Goal: Task Accomplishment & Management: Manage account settings

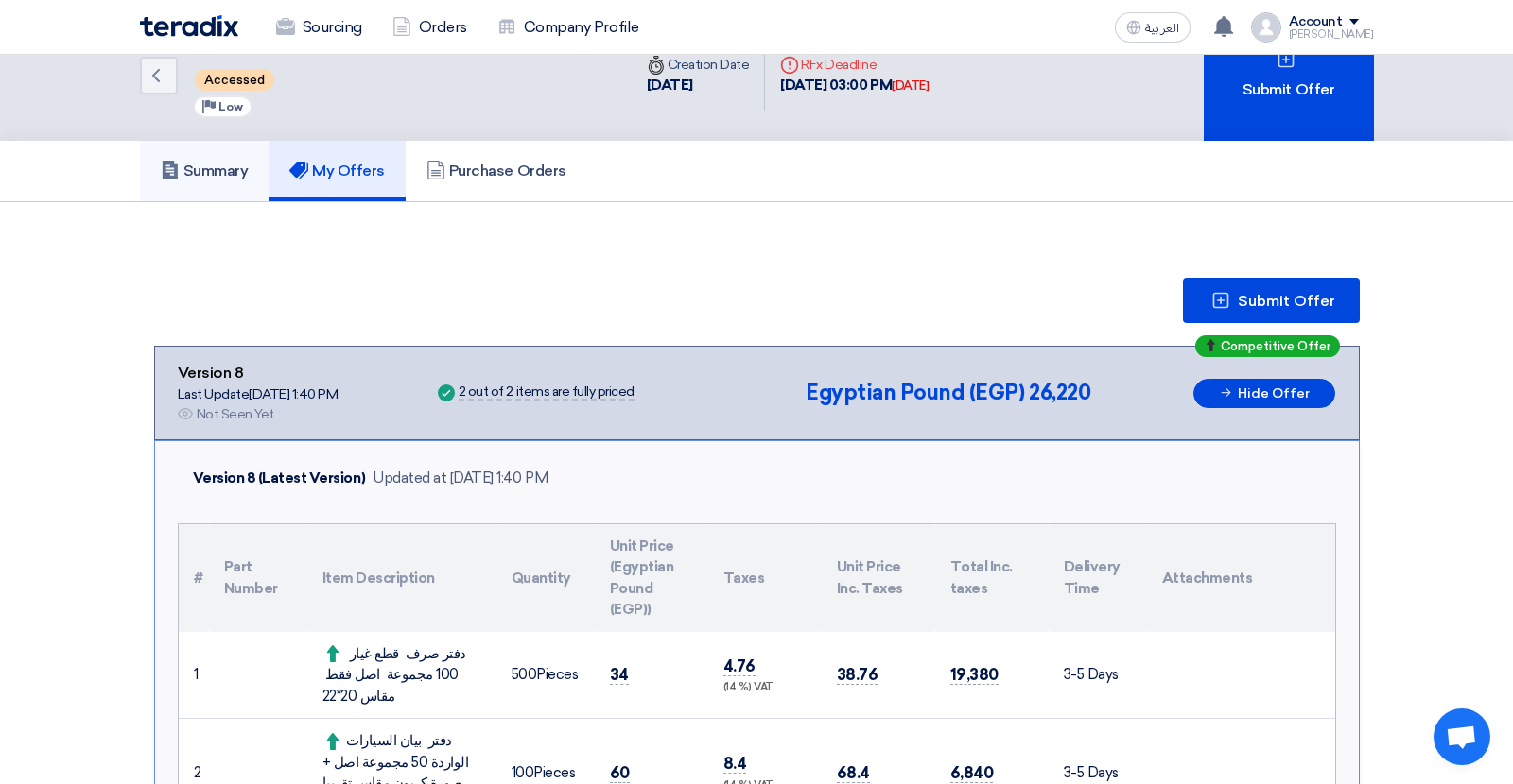
scroll to position [45, 0]
click at [217, 170] on h5 "Summary" at bounding box center [204, 171] width 88 height 19
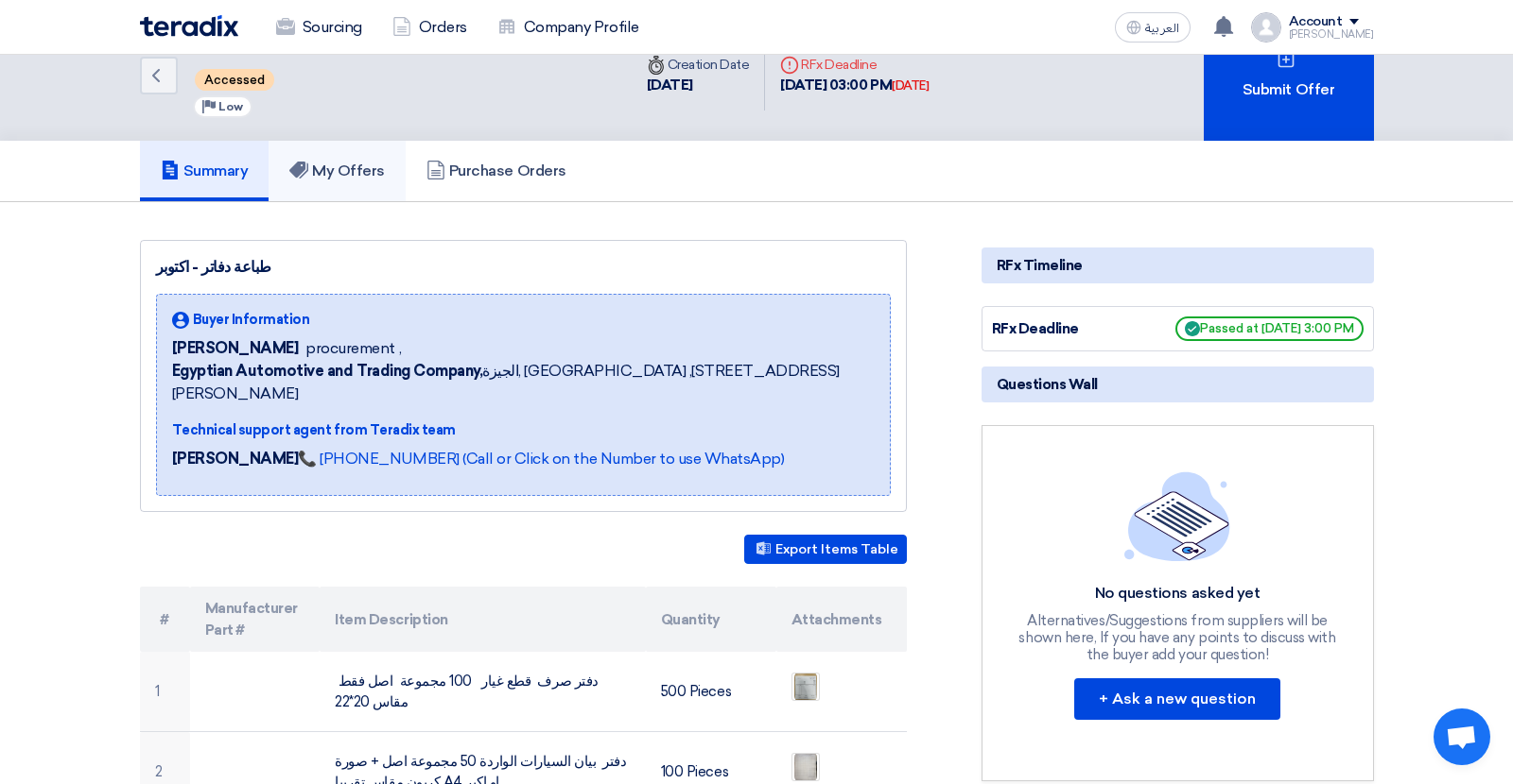
click at [364, 169] on h5 "My Offers" at bounding box center [336, 171] width 95 height 19
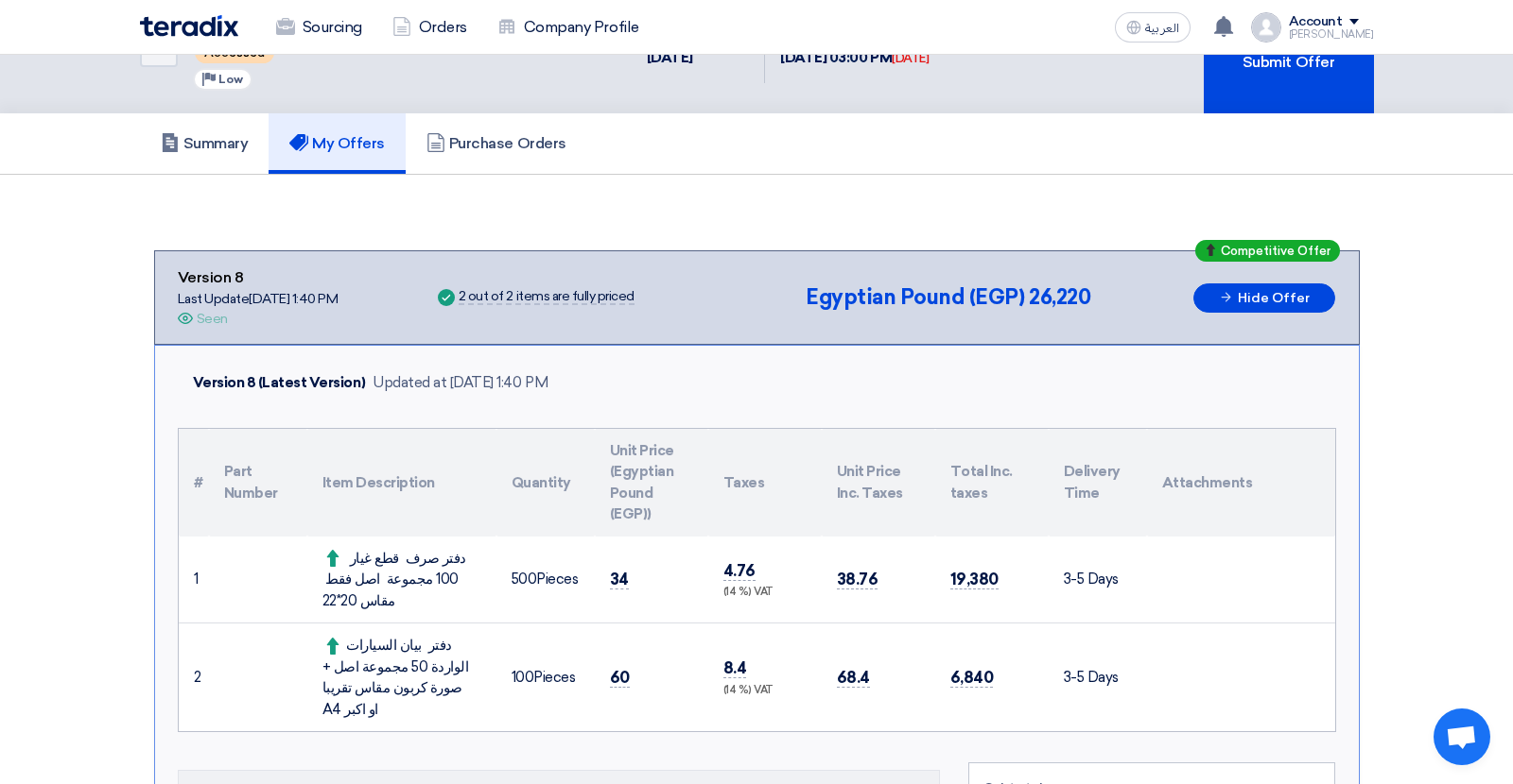
scroll to position [35, 0]
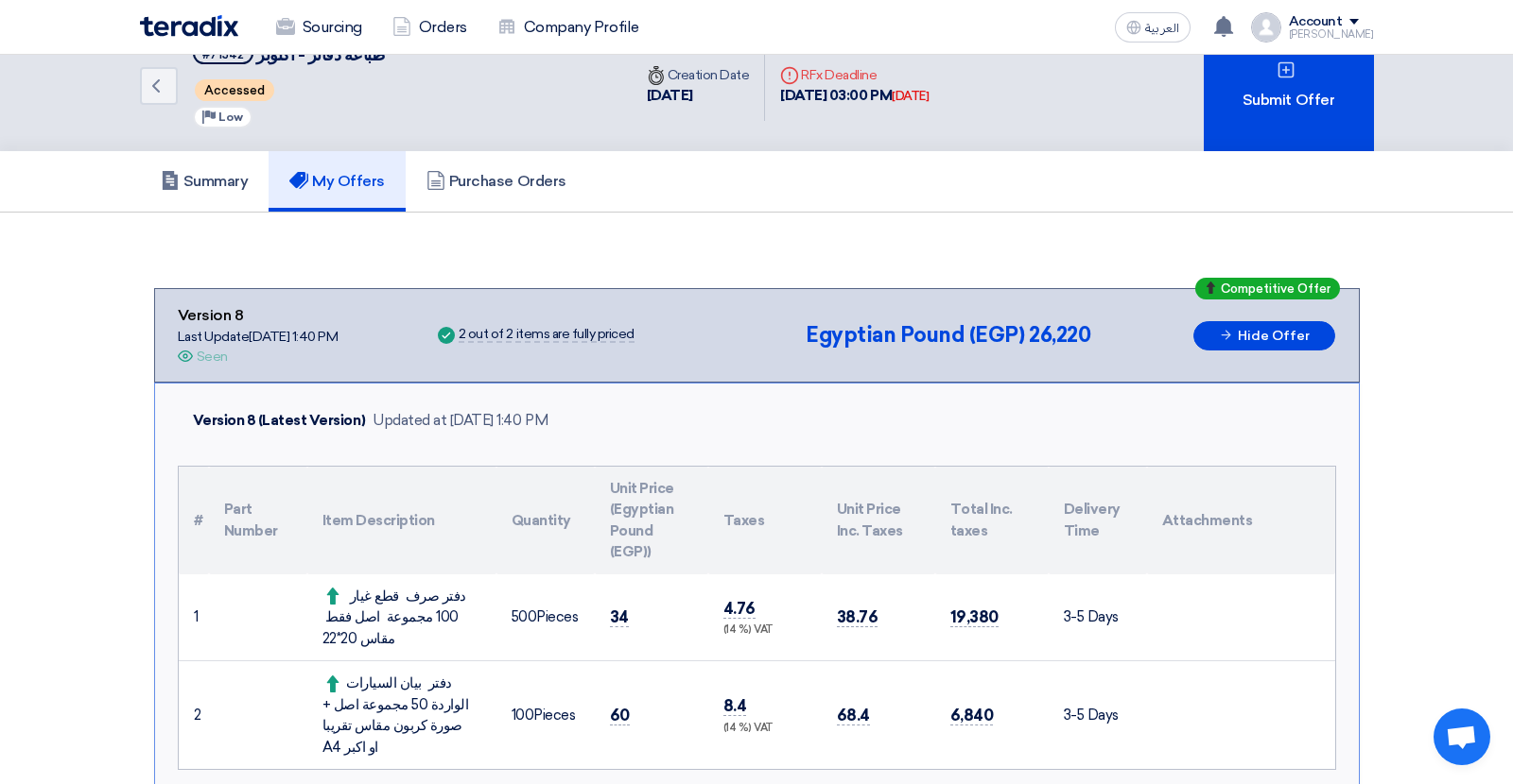
click at [1282, 118] on div "Submit Offer" at bounding box center [1288, 86] width 171 height 131
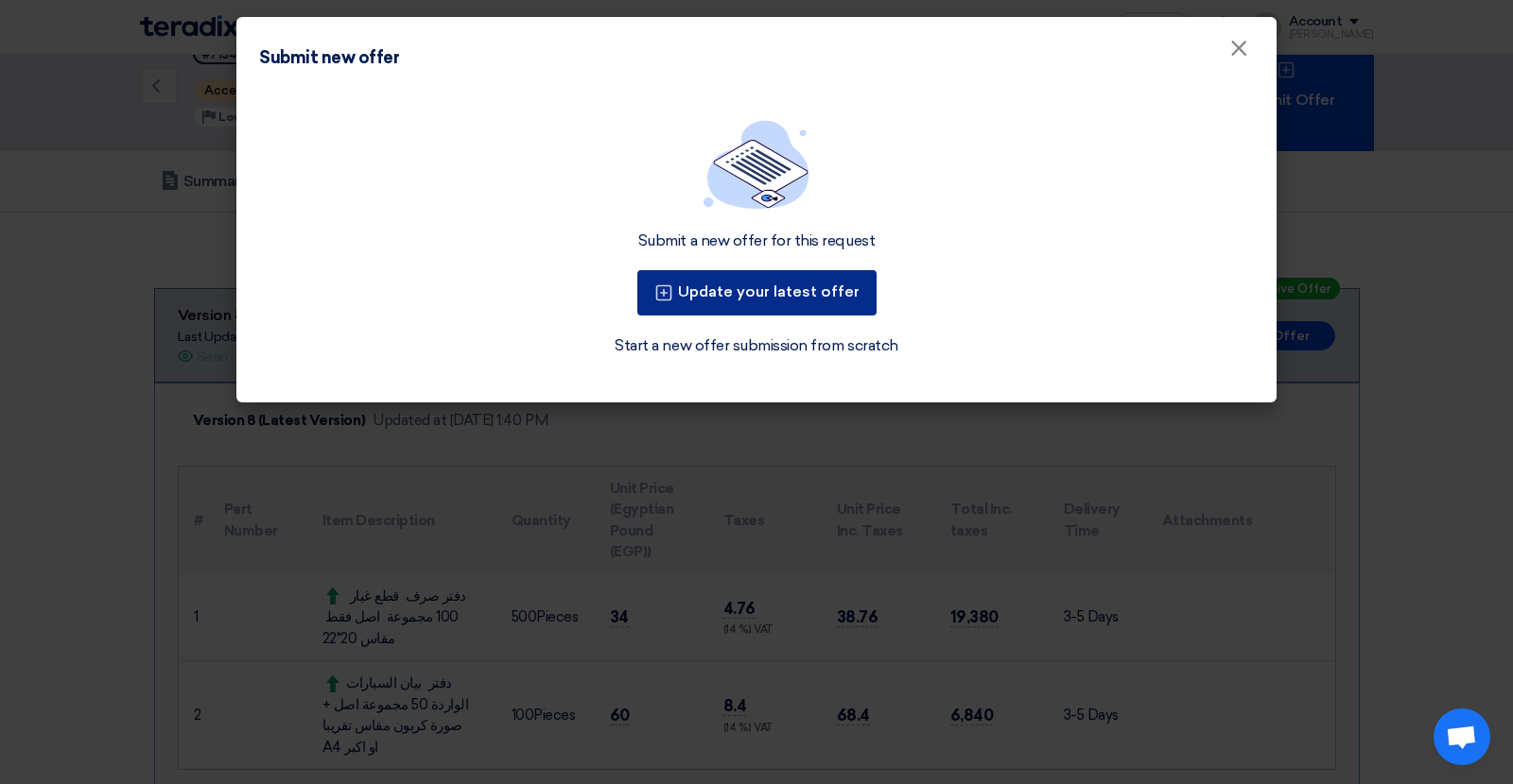
click at [839, 281] on button "Update your latest offer" at bounding box center [756, 293] width 239 height 45
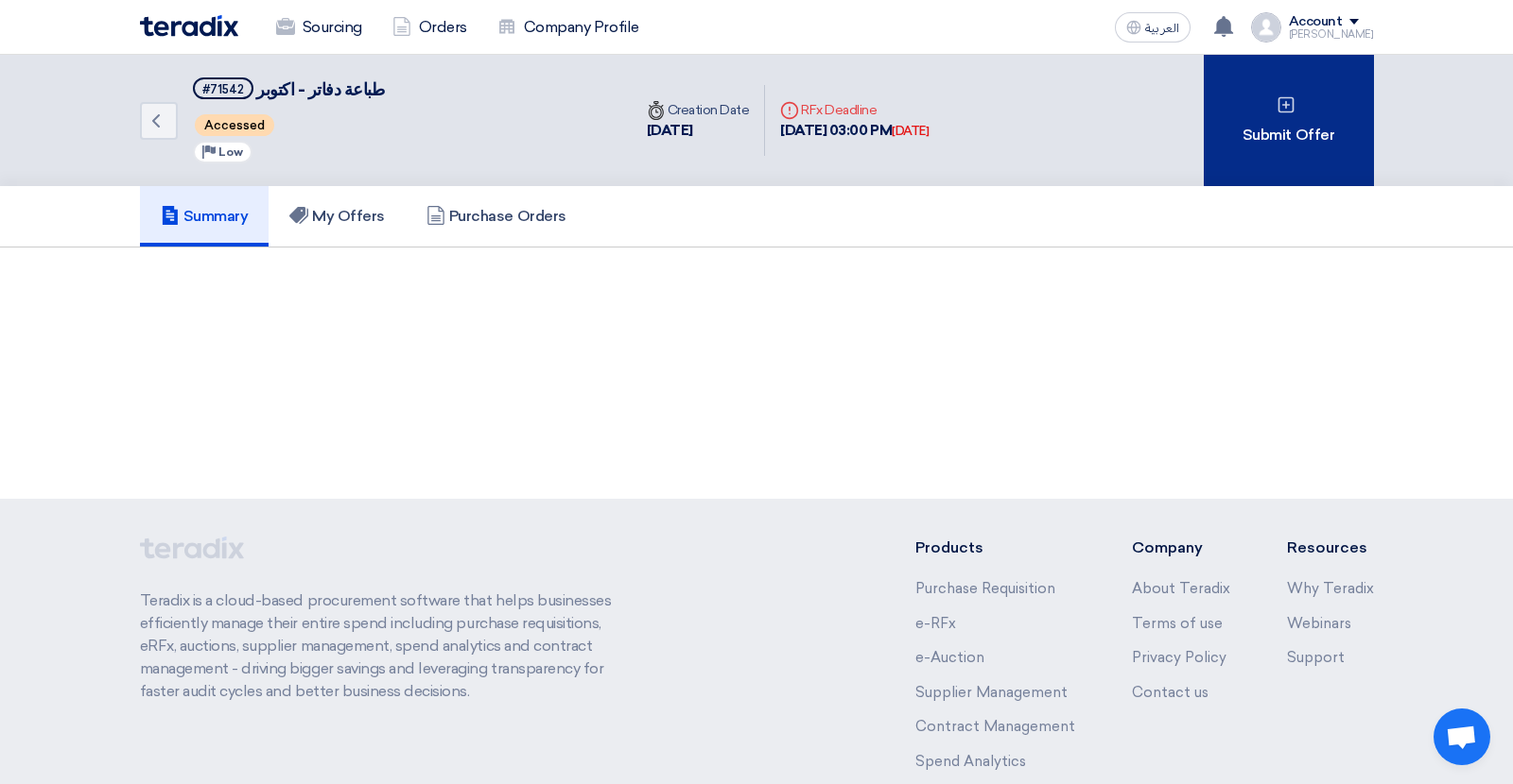
click at [1266, 105] on div "Submit Offer" at bounding box center [1288, 120] width 171 height 131
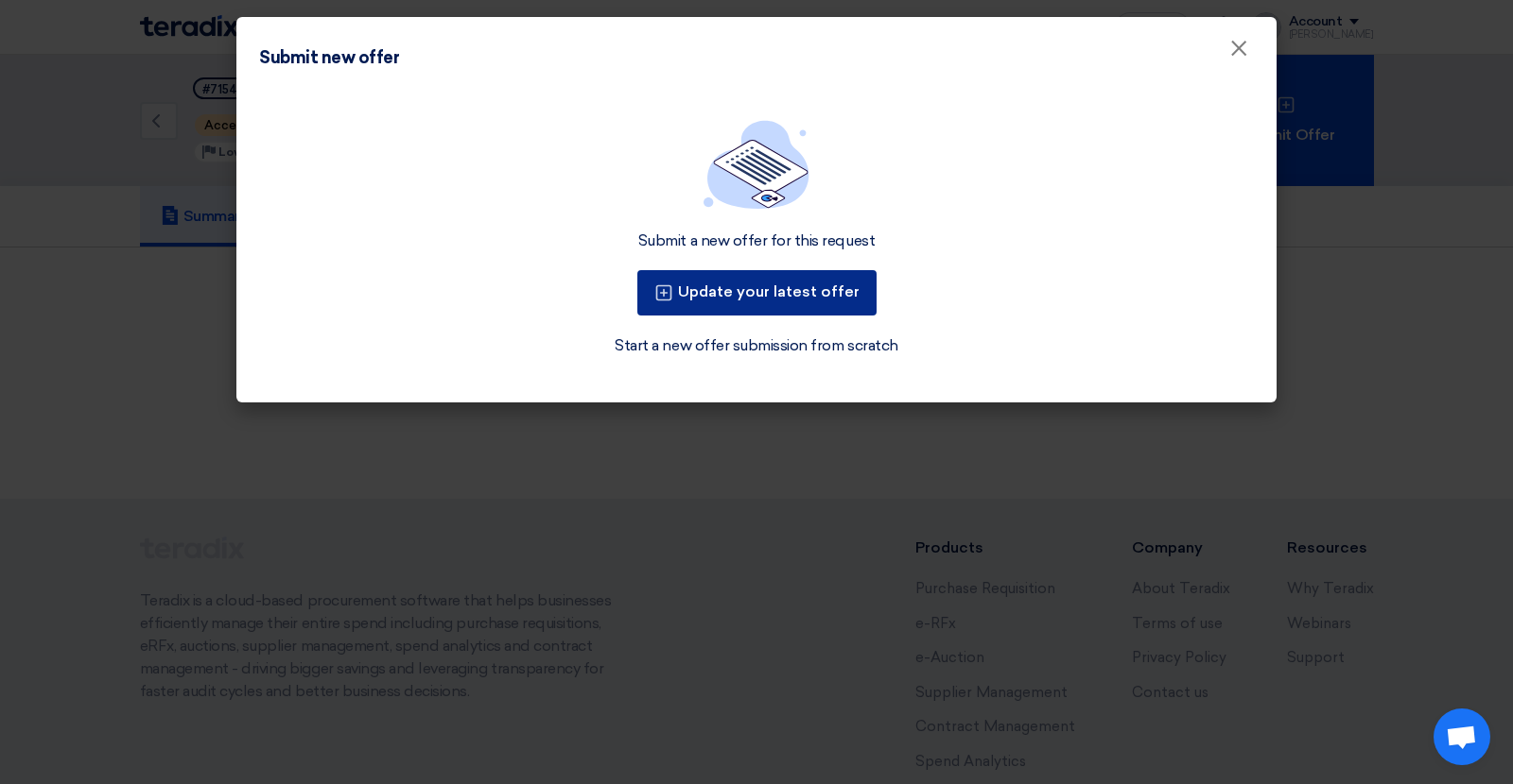
click at [736, 296] on button "Update your latest offer" at bounding box center [756, 293] width 239 height 45
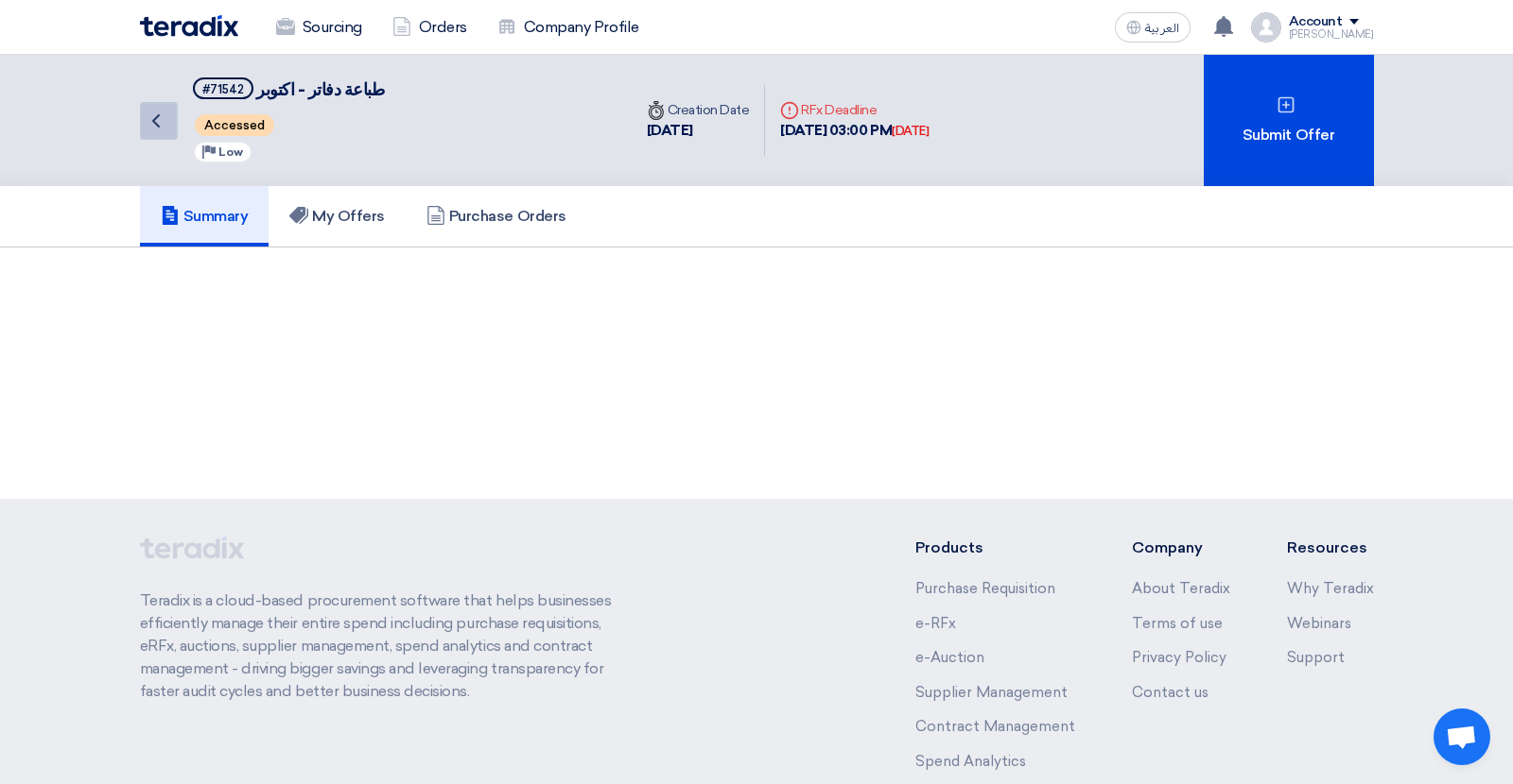
click at [152, 118] on use at bounding box center [156, 121] width 8 height 13
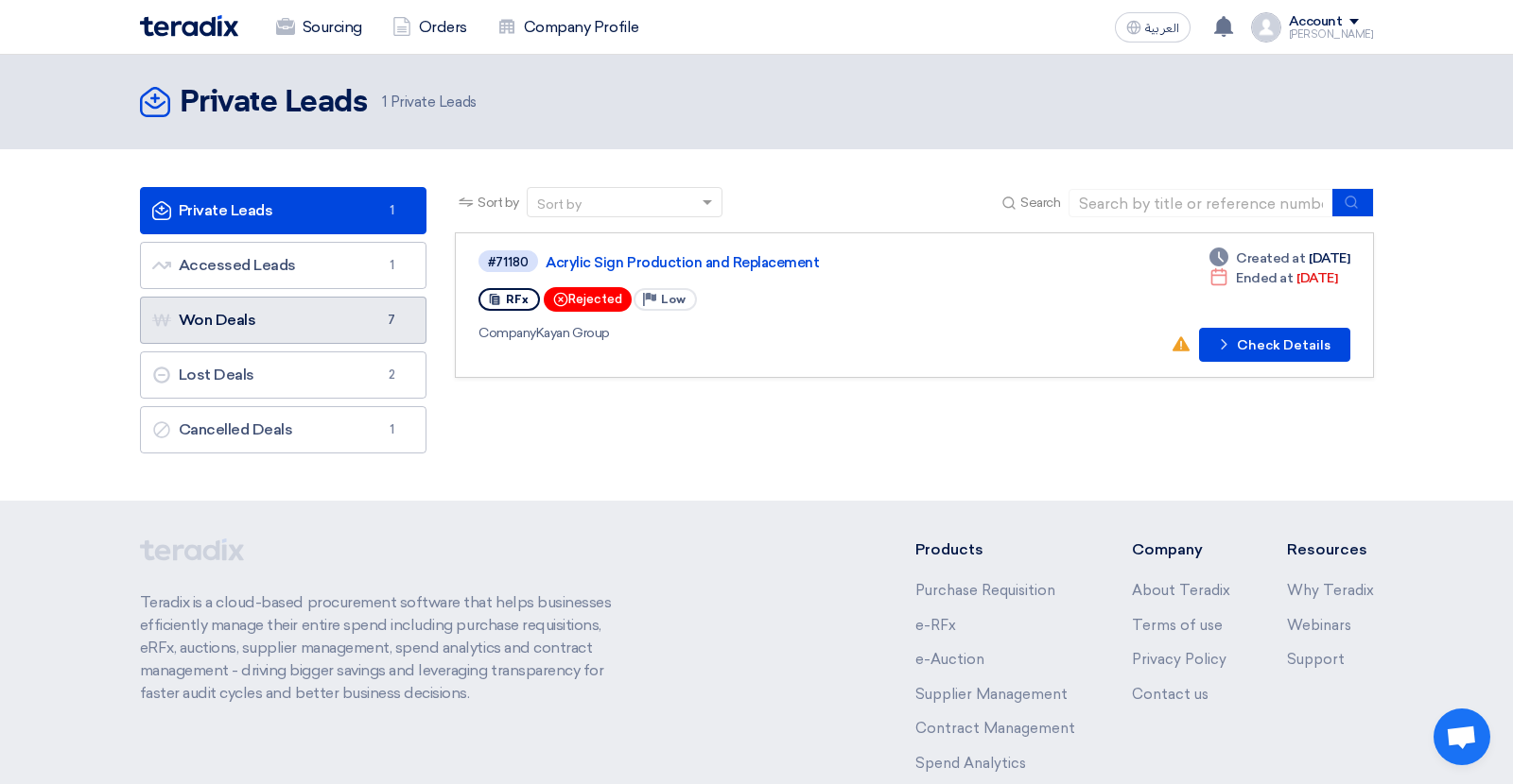
click at [261, 333] on link "Won Deals Won Deals 7" at bounding box center [283, 320] width 287 height 47
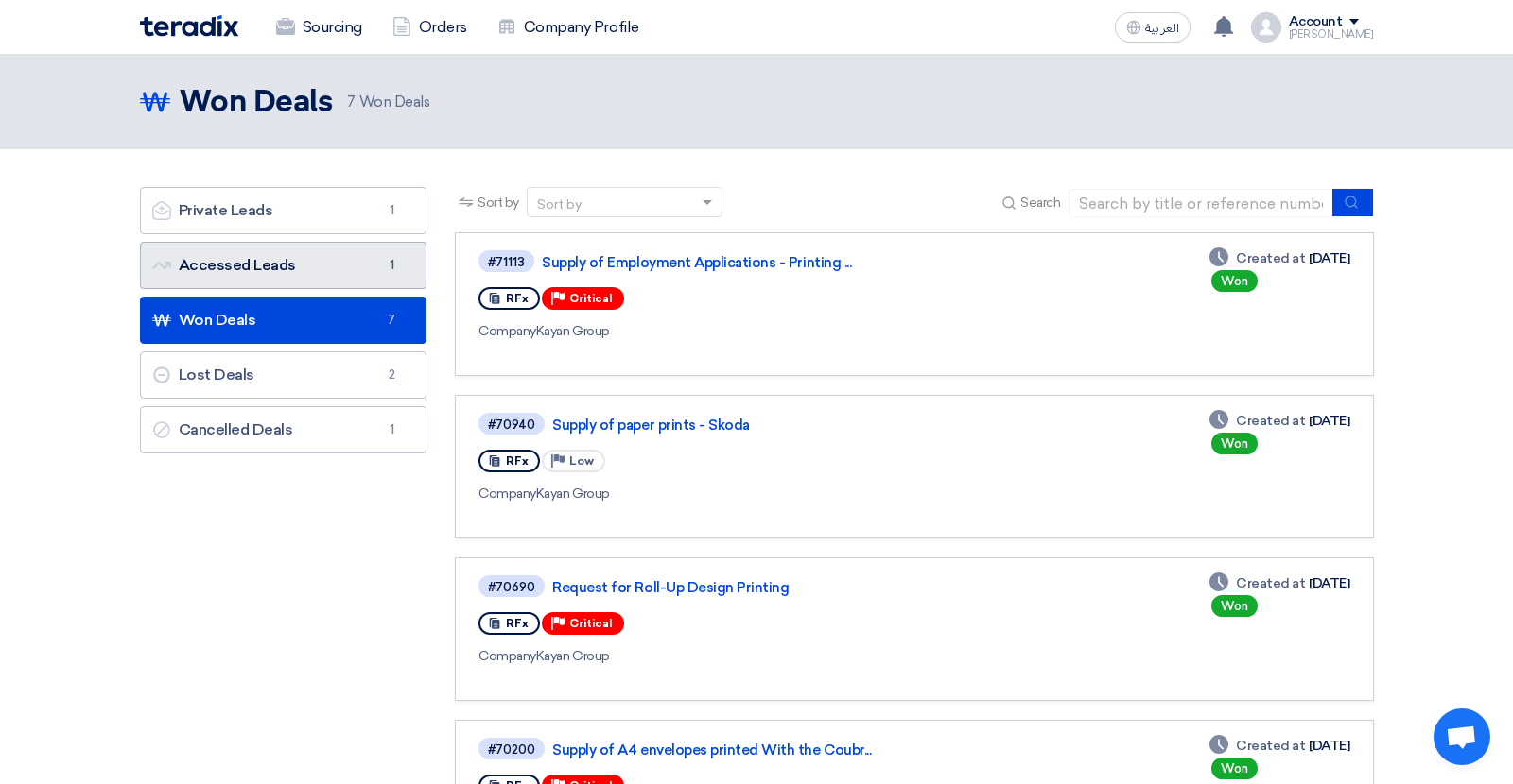
click at [325, 274] on link "Accessed Leads Accessed Leads 1" at bounding box center [283, 265] width 287 height 47
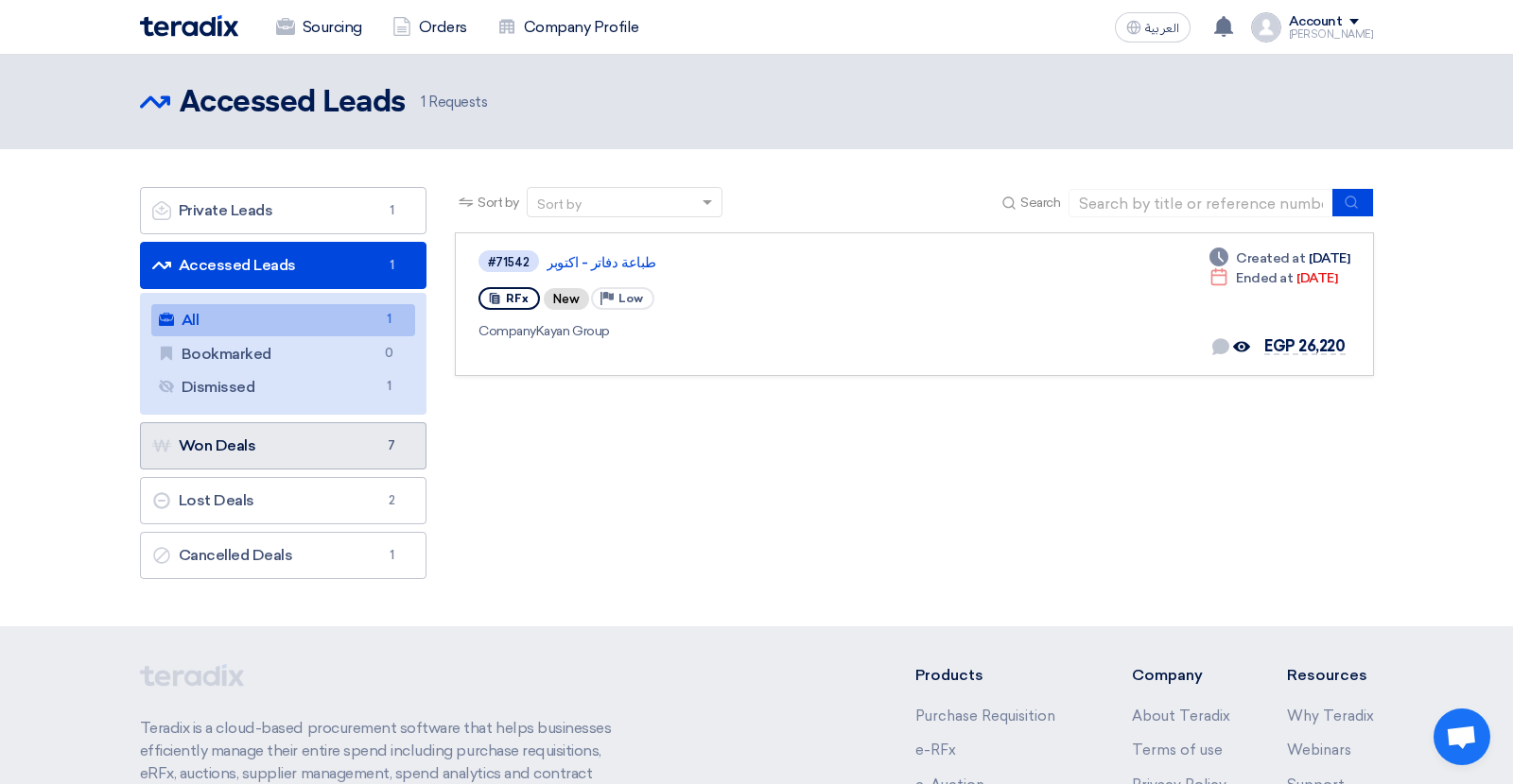
click at [293, 440] on link "Won Deals Won Deals 7" at bounding box center [283, 446] width 287 height 47
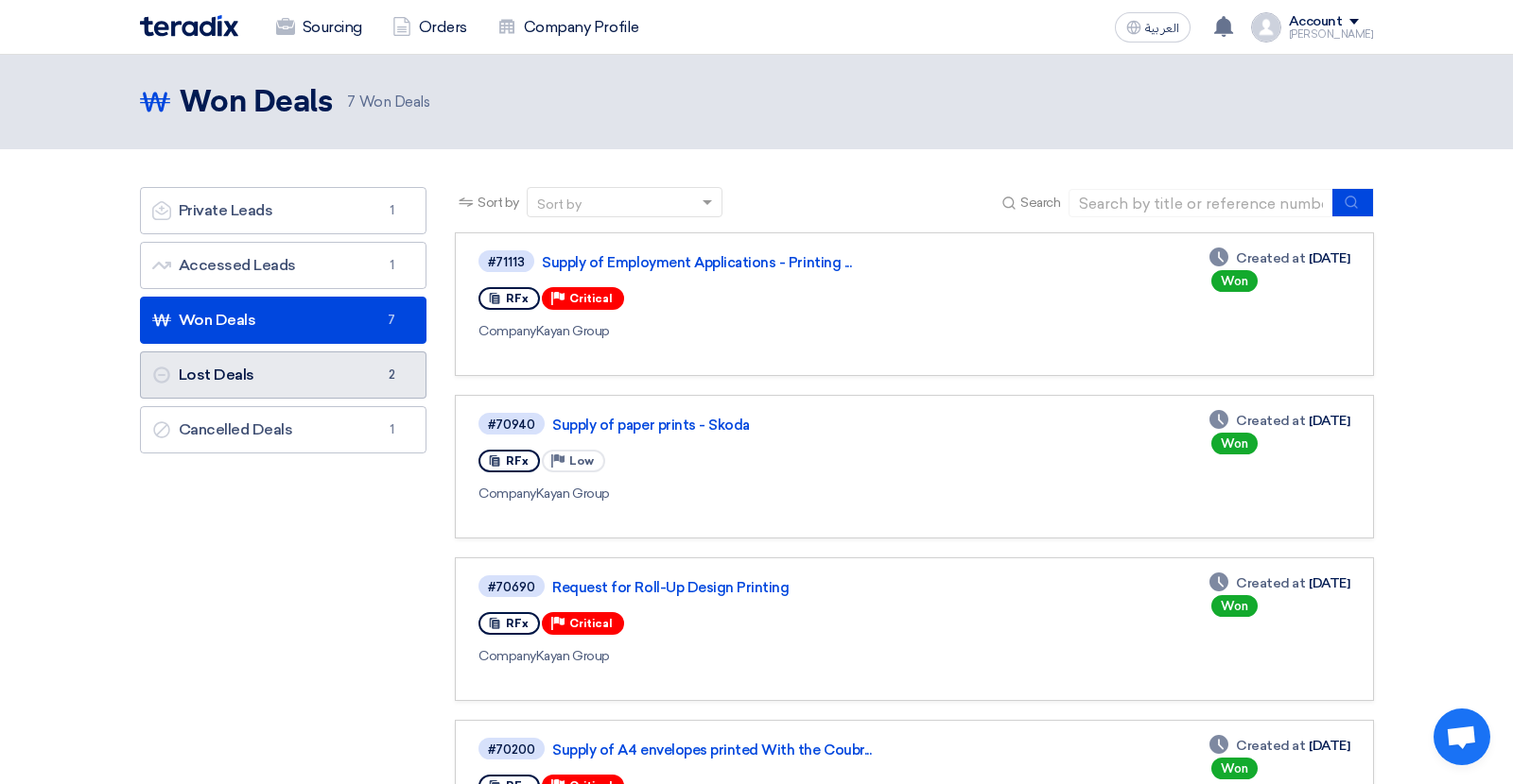
click at [297, 387] on link "Lost Deals Lost Deals 2" at bounding box center [283, 375] width 287 height 47
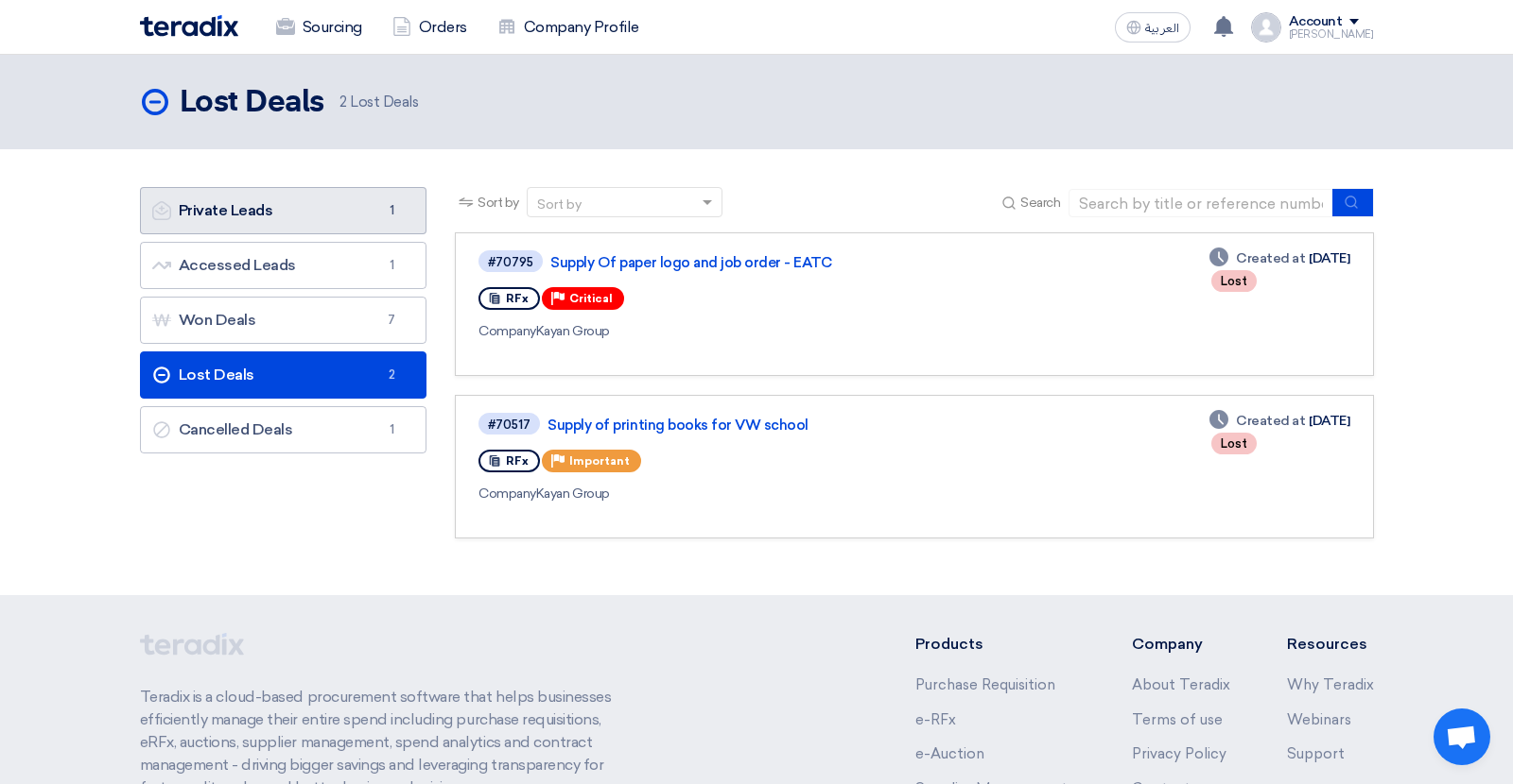
click at [307, 216] on link "Private Leads Private Leads 1" at bounding box center [283, 210] width 287 height 47
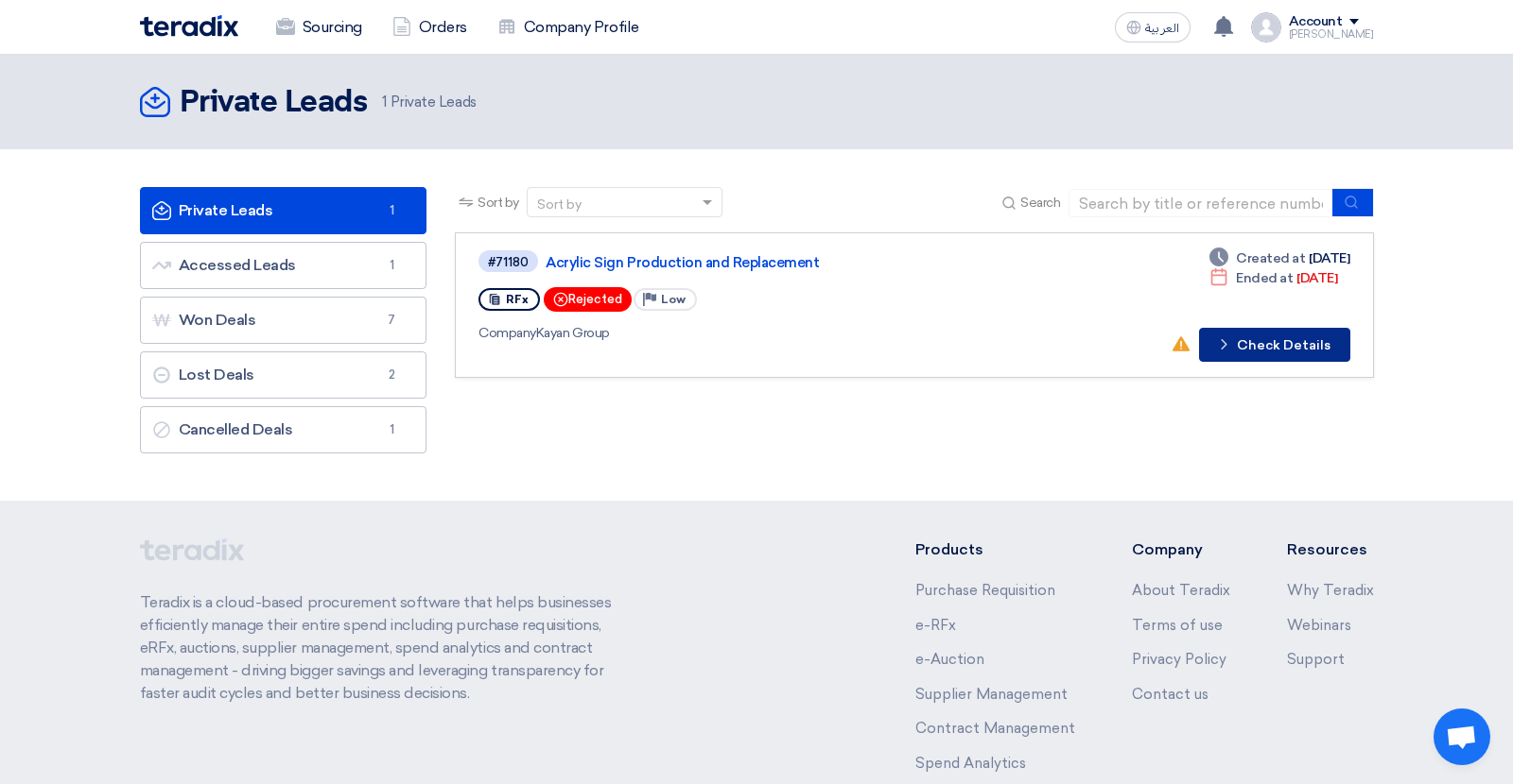
click at [1329, 331] on button "Check details Check Details" at bounding box center [1274, 344] width 151 height 34
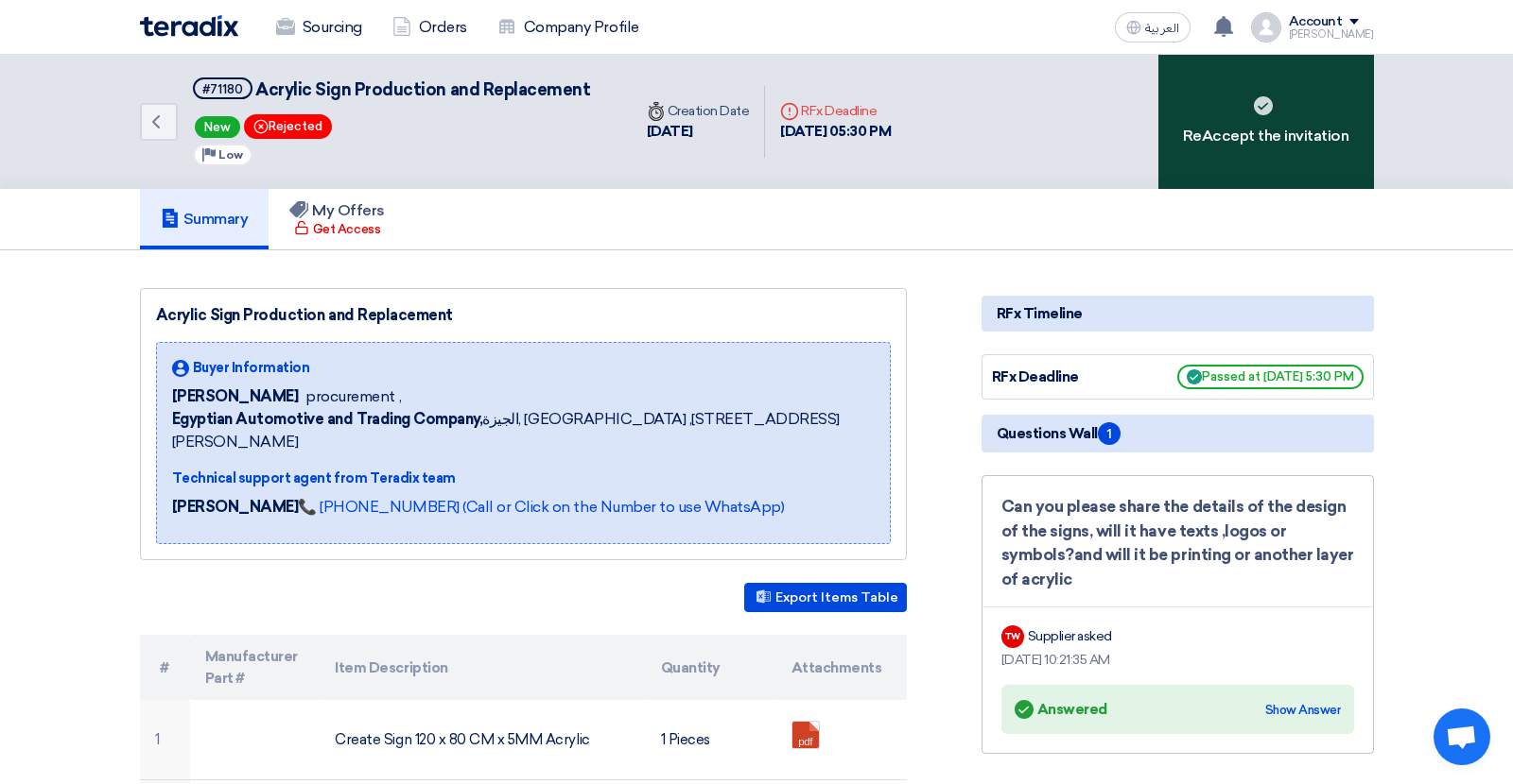
click at [1224, 159] on div "ReAccept the invitation" at bounding box center [1266, 121] width 216 height 134
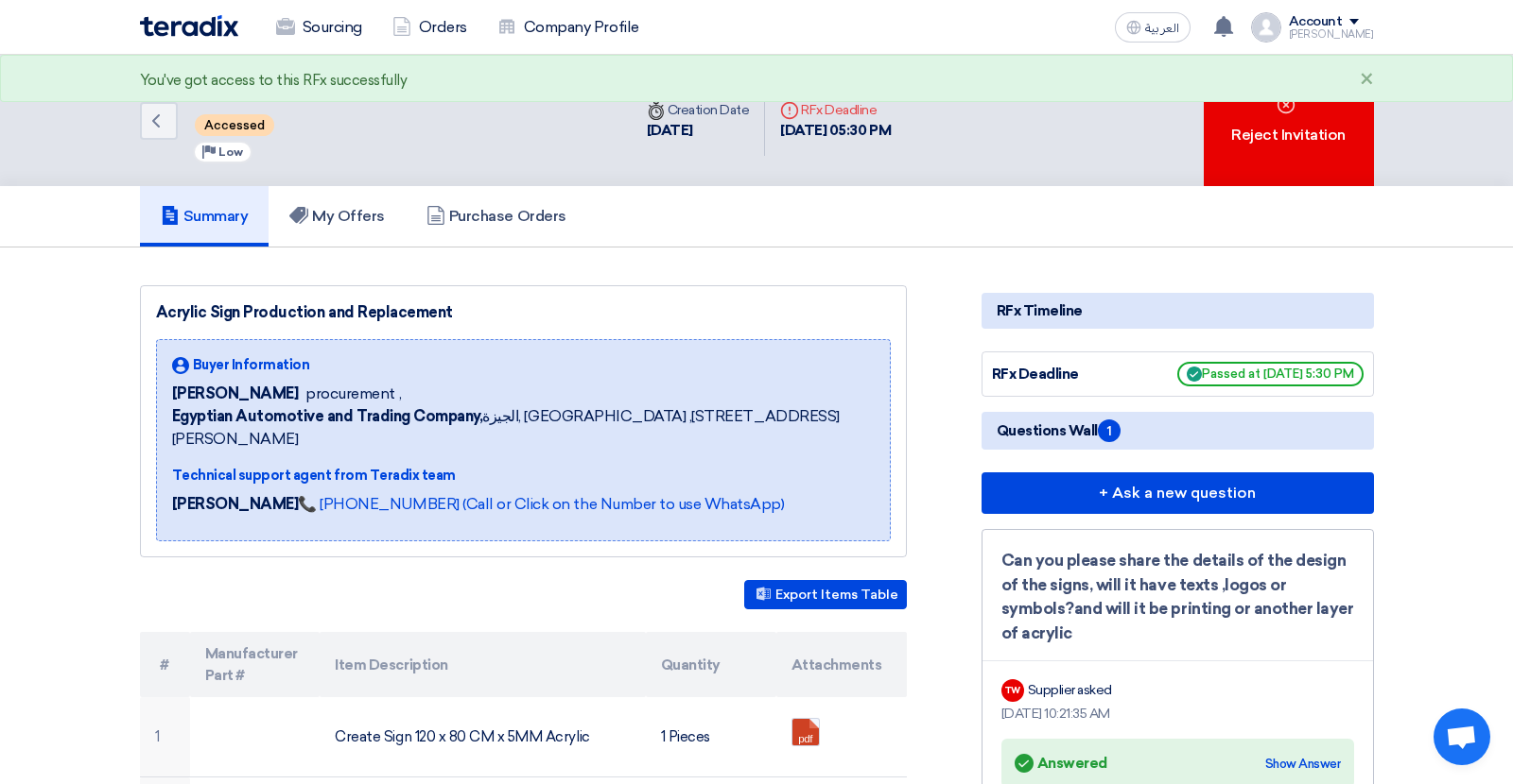
scroll to position [28, 0]
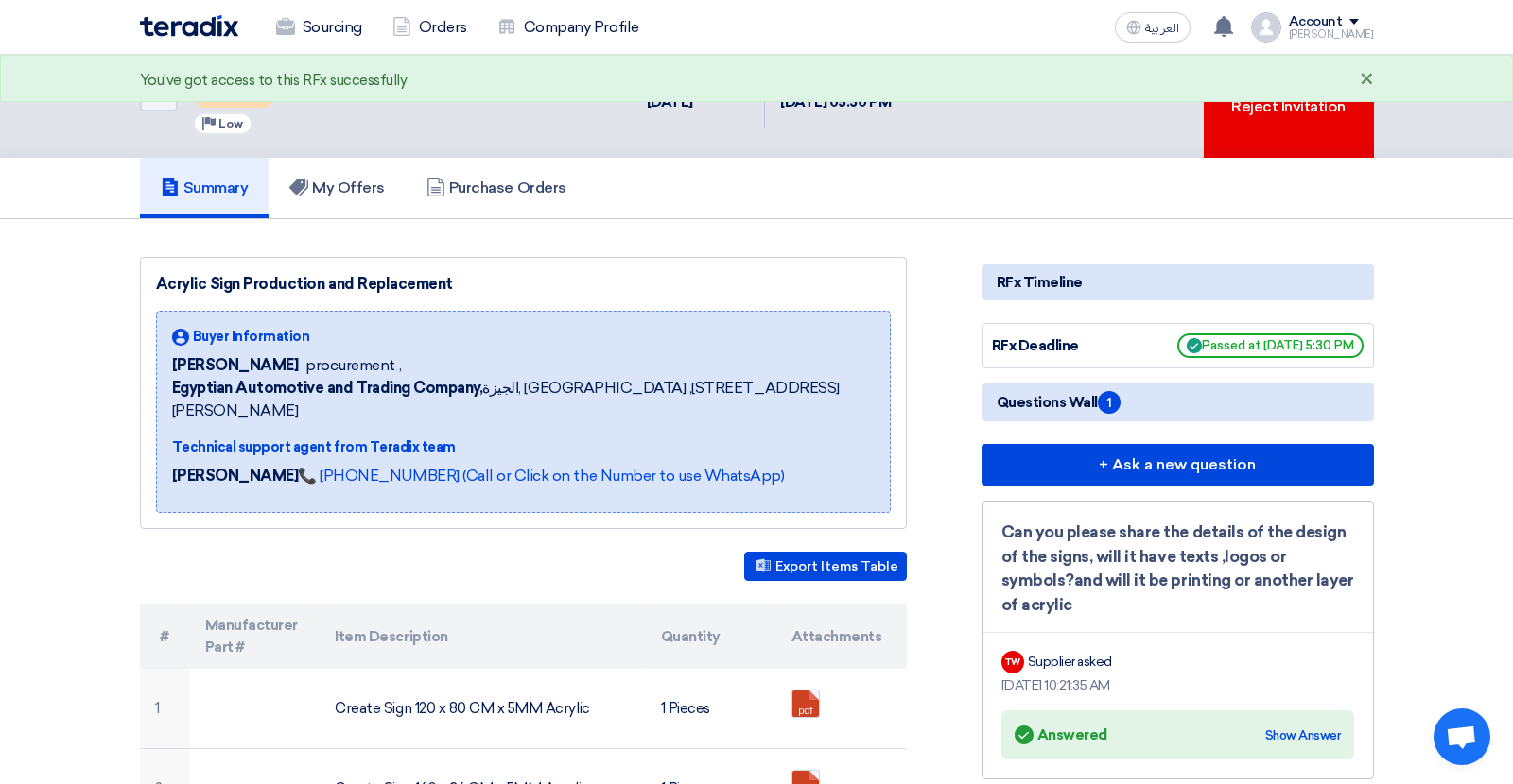
click at [1363, 84] on div "×" at bounding box center [1367, 81] width 14 height 23
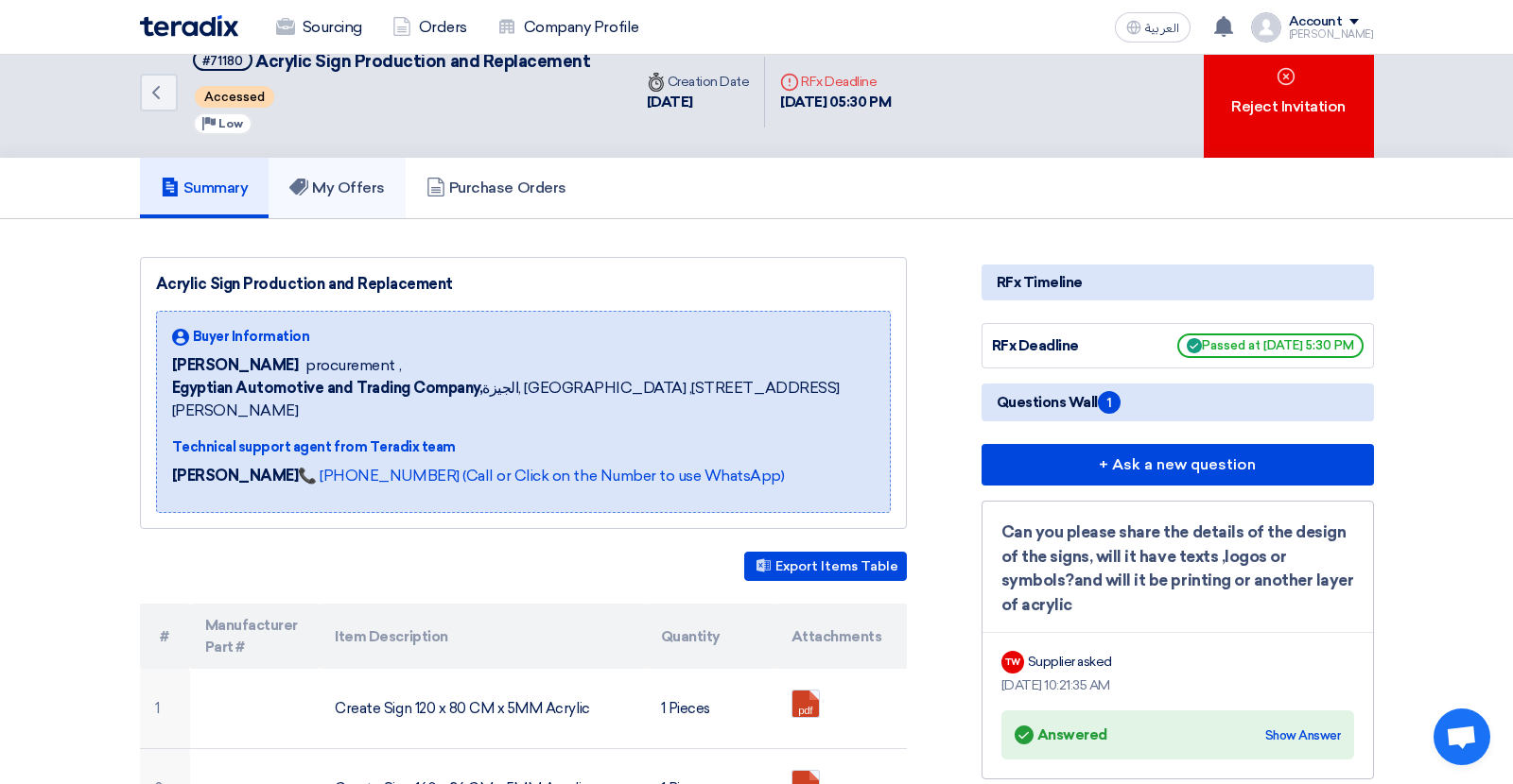
click at [327, 179] on h5 "My Offers" at bounding box center [336, 188] width 95 height 19
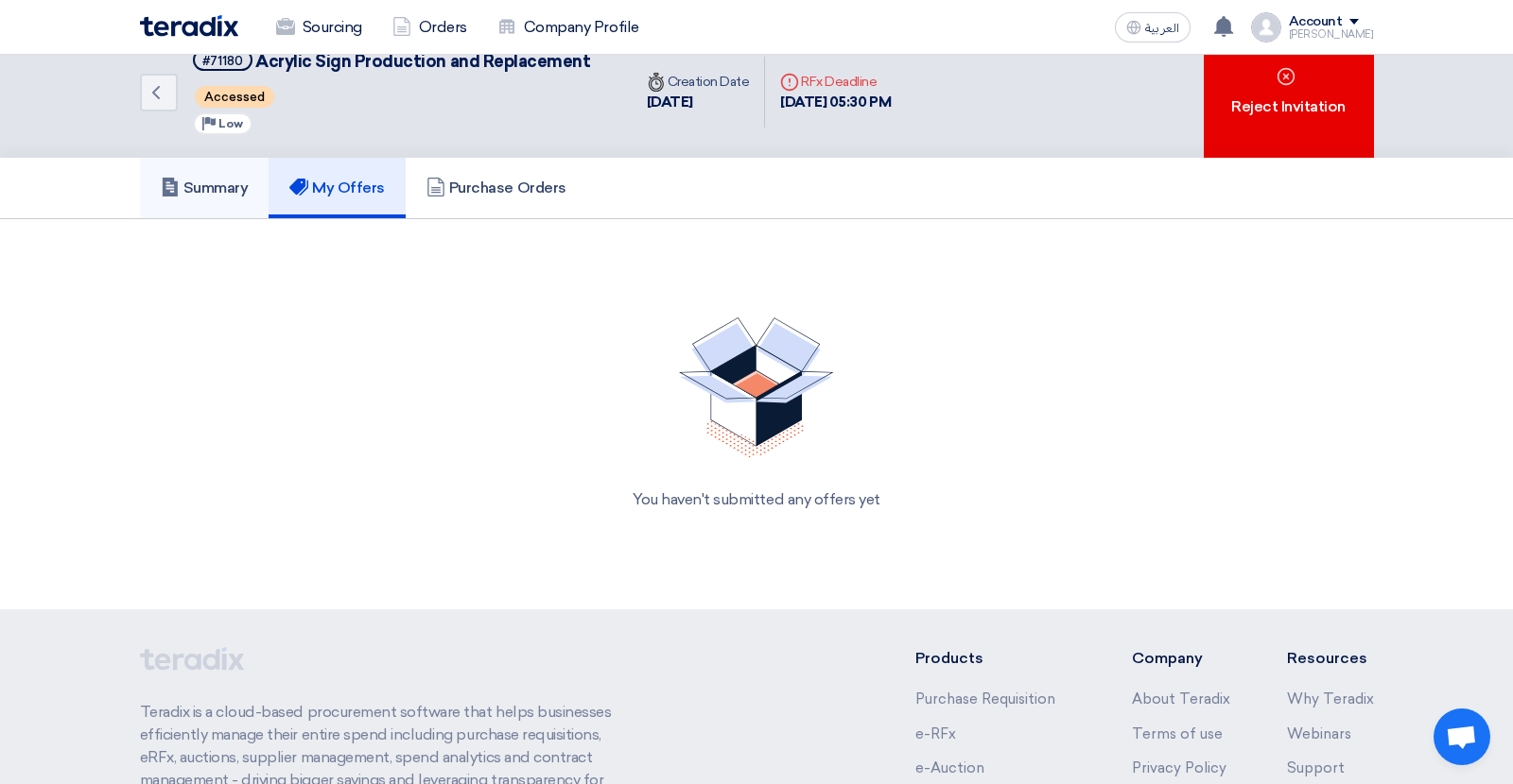
click at [221, 192] on h5 "Summary" at bounding box center [204, 188] width 88 height 19
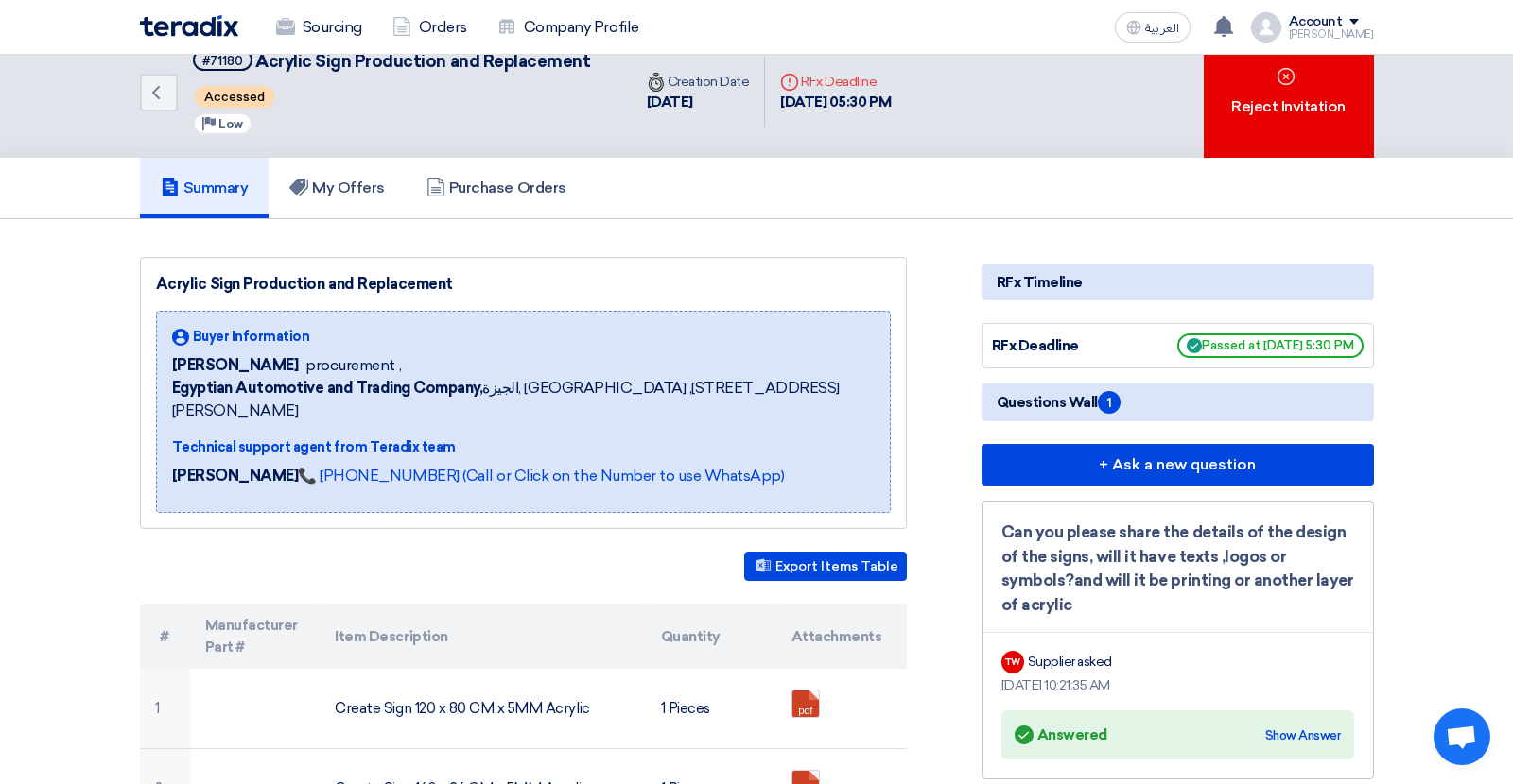
click at [221, 192] on h5 "Summary" at bounding box center [204, 188] width 88 height 19
click at [160, 95] on icon "Back" at bounding box center [156, 92] width 23 height 23
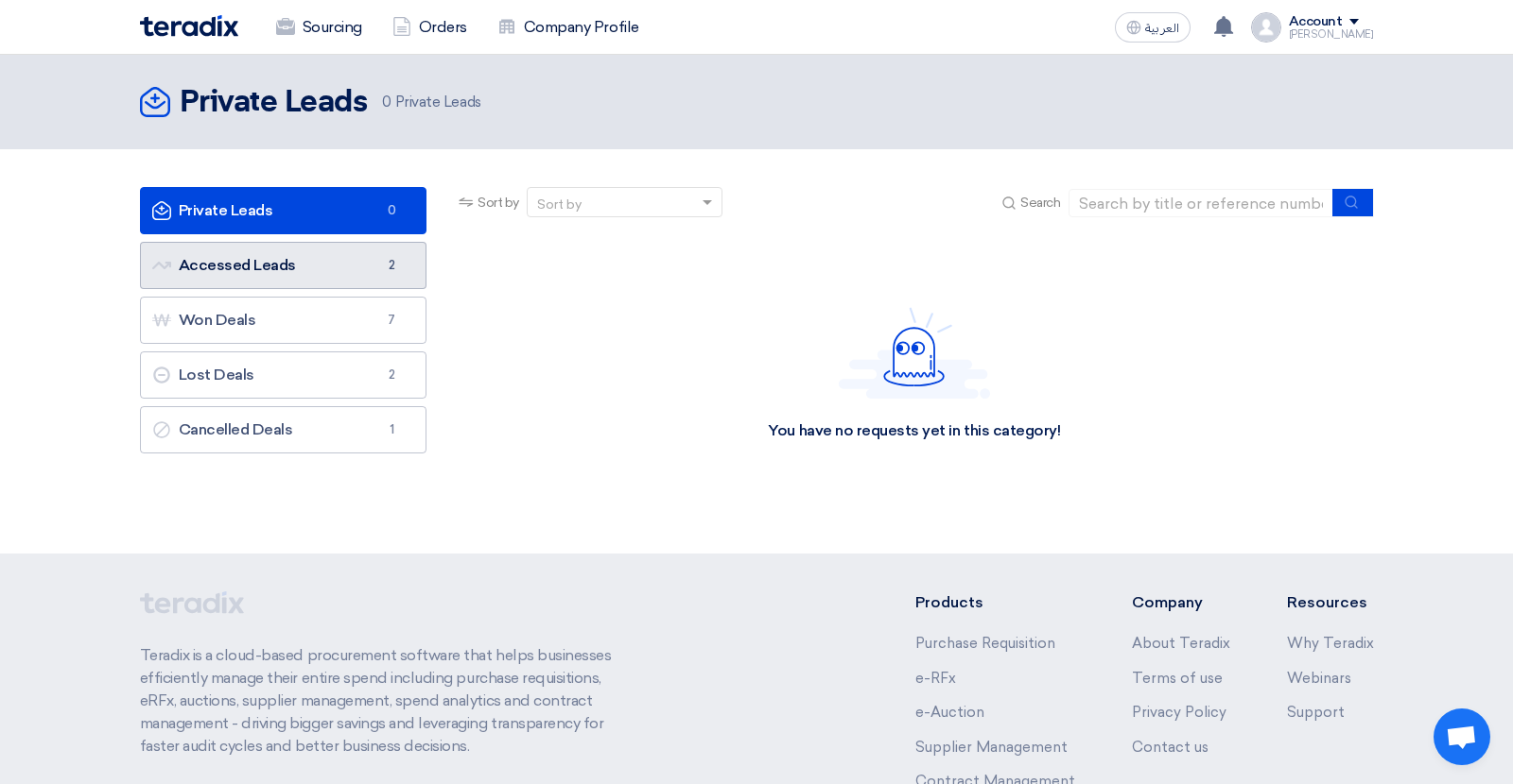
click at [283, 256] on link "Accessed Leads Accessed Leads 2" at bounding box center [283, 265] width 287 height 47
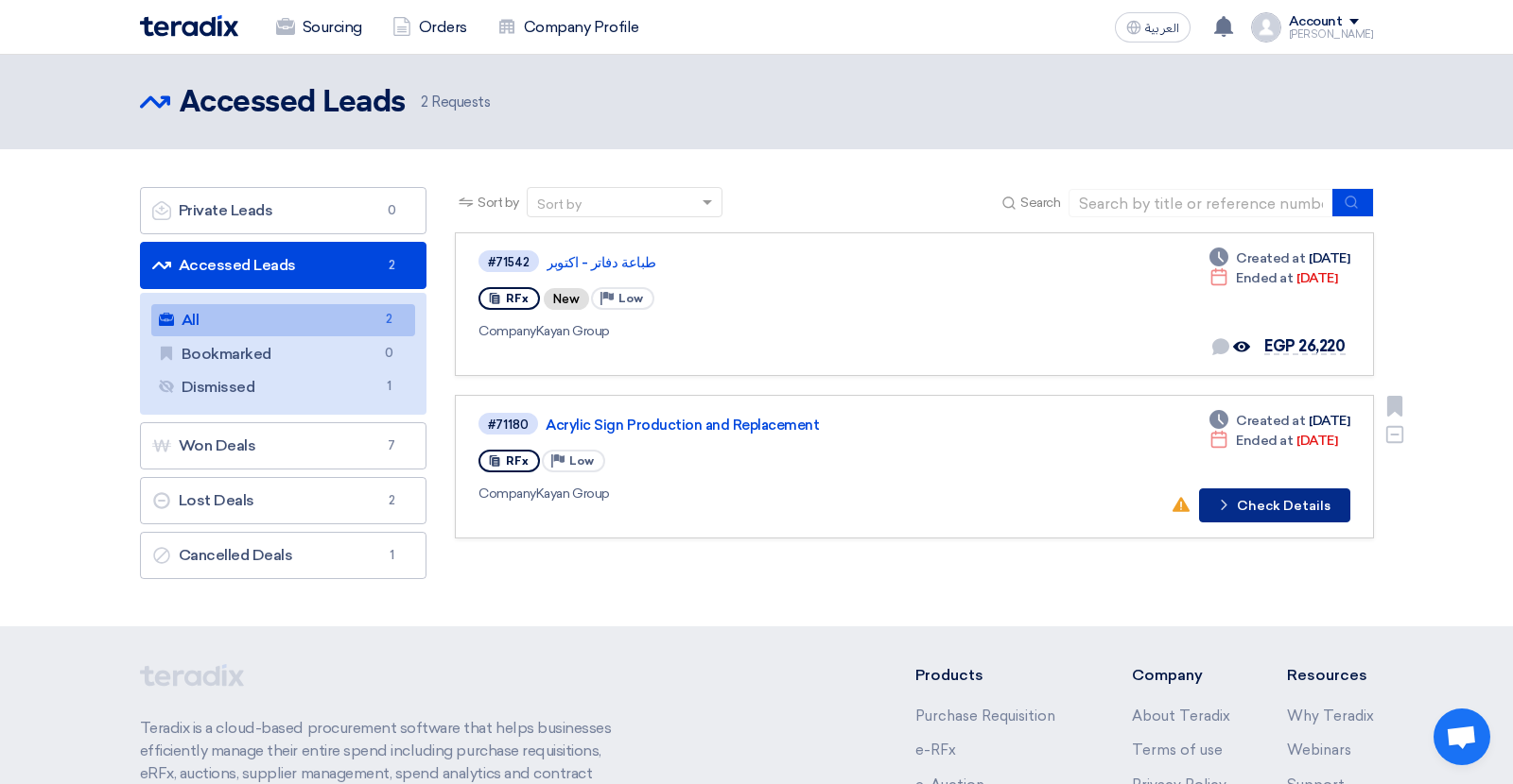
click at [1287, 504] on button "Check details Check Details" at bounding box center [1274, 505] width 151 height 34
click at [678, 576] on div "Sort by Sort by Search Category Owner Type" at bounding box center [914, 387] width 946 height 402
click at [301, 328] on link "All All 2" at bounding box center [283, 320] width 265 height 32
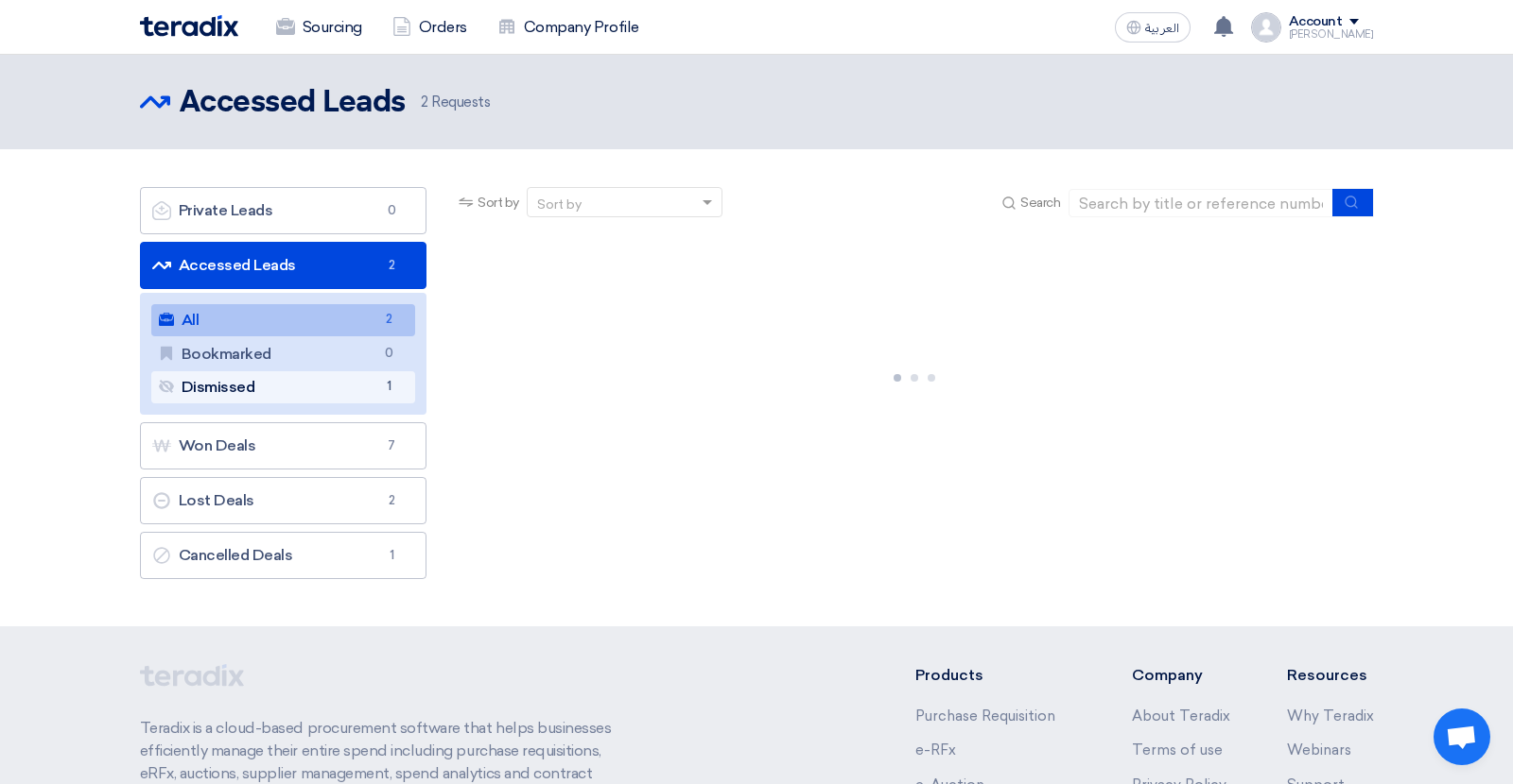
click at [286, 388] on link "Dismissed Dismissed 1" at bounding box center [283, 387] width 265 height 32
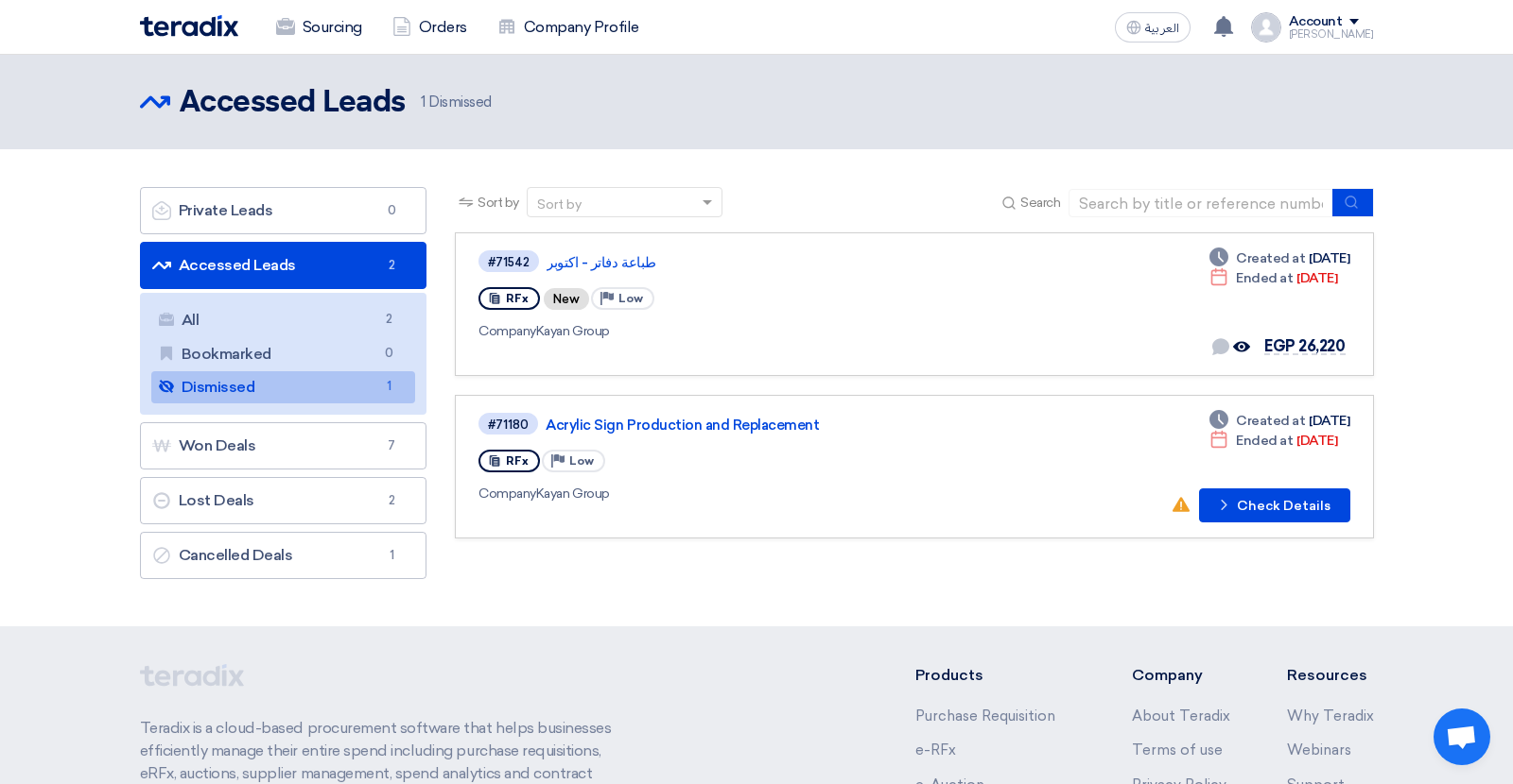
click at [286, 388] on link "Dismissed Dismissed 1" at bounding box center [283, 387] width 265 height 32
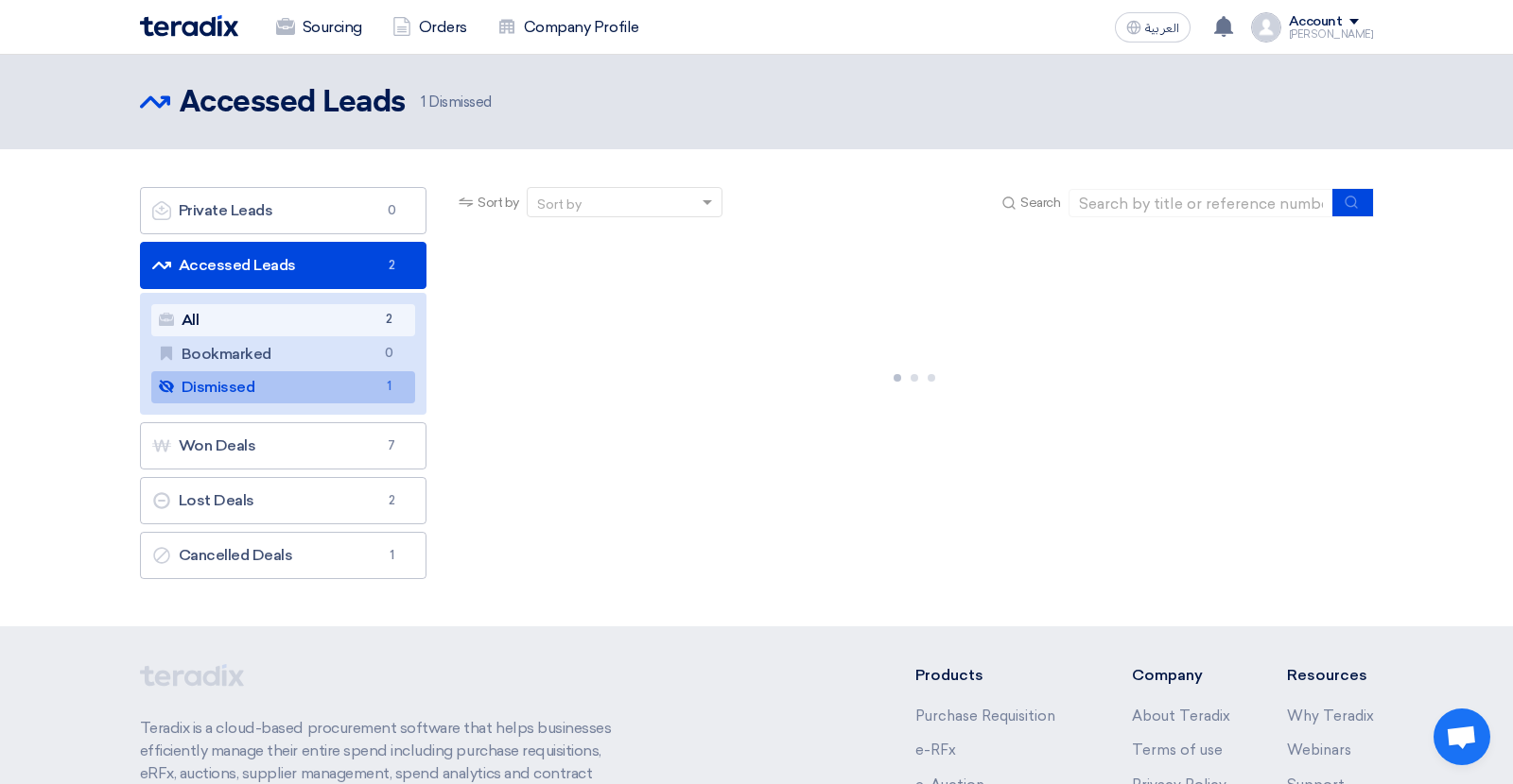
click at [271, 323] on link "All All 2" at bounding box center [283, 320] width 265 height 32
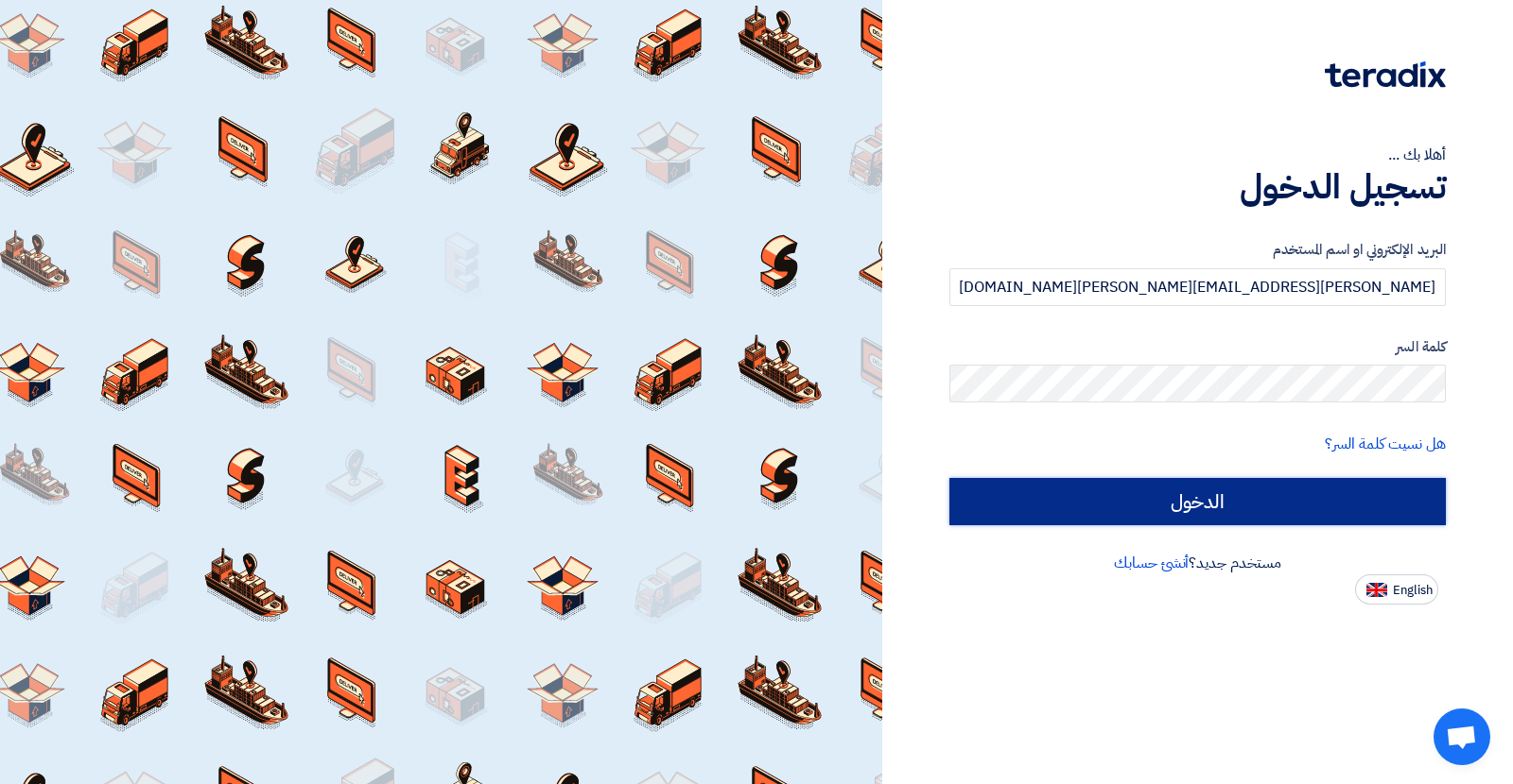
click at [1271, 494] on input "الدخول" at bounding box center [1197, 501] width 496 height 47
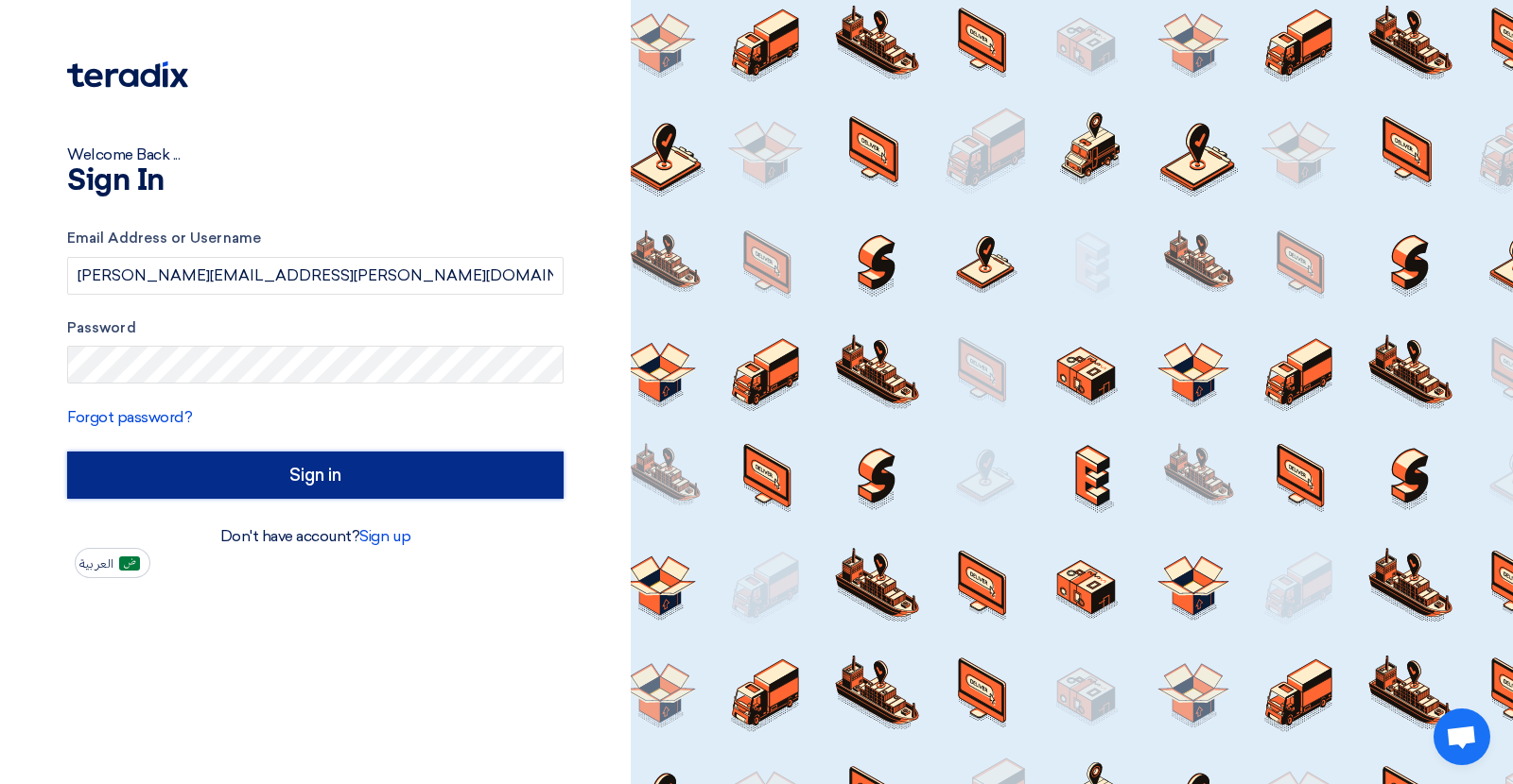
click at [453, 481] on input "Sign in" at bounding box center [315, 475] width 496 height 47
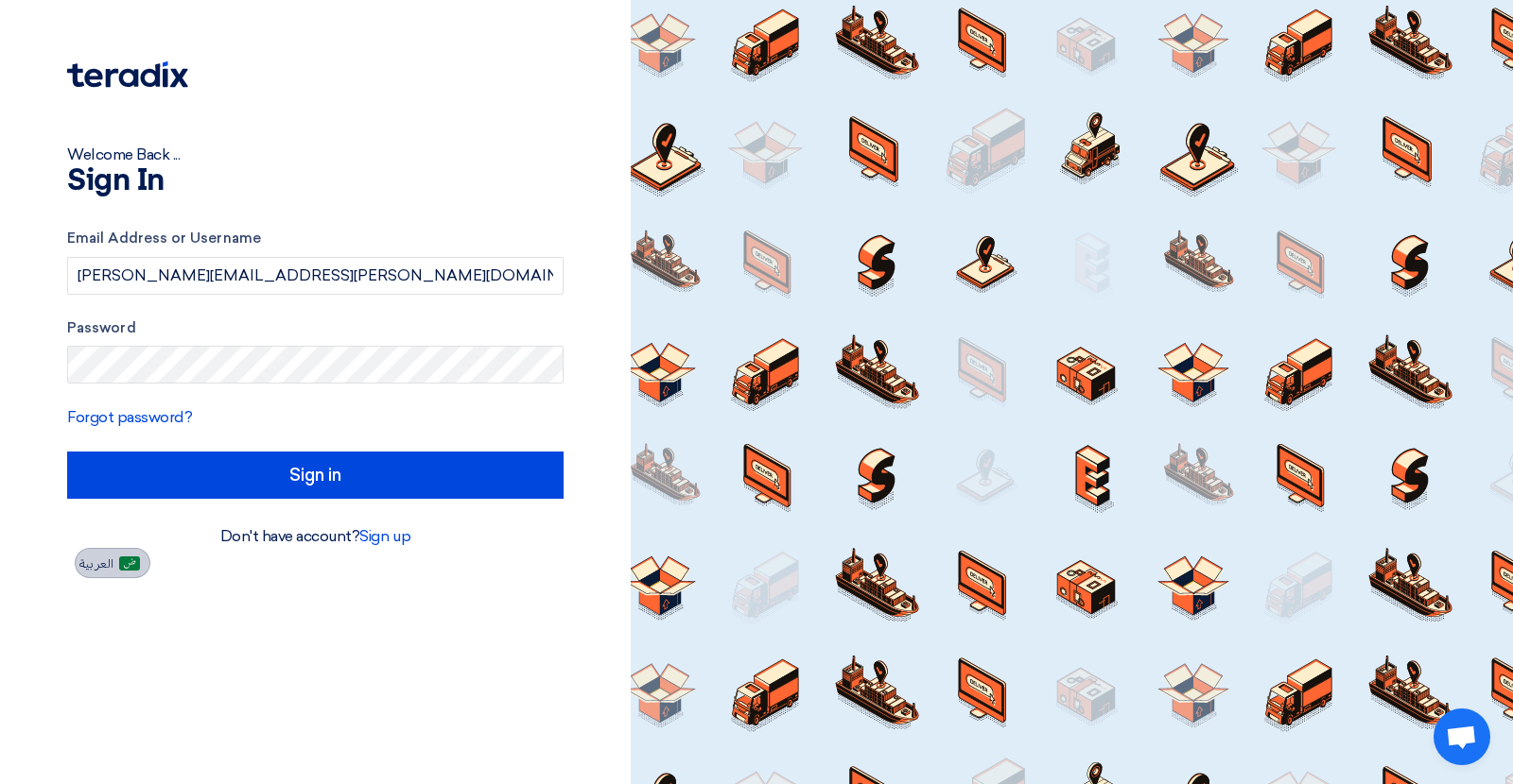
click at [98, 570] on span "العربية" at bounding box center [95, 564] width 34 height 13
type input "الدخول"
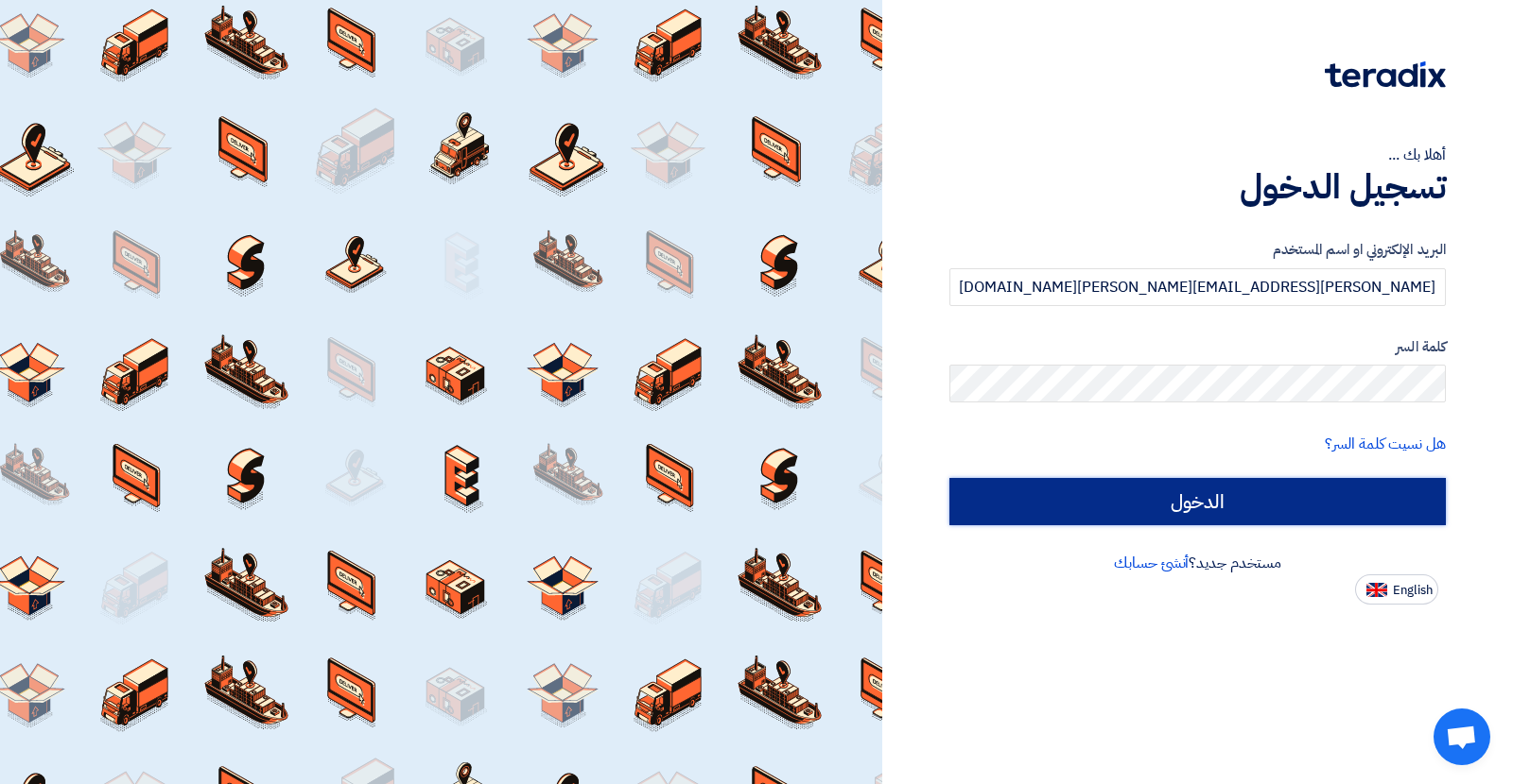
click at [1201, 507] on input "الدخول" at bounding box center [1197, 501] width 496 height 47
click at [1105, 496] on input "الدخول" at bounding box center [1197, 501] width 496 height 47
